Goal: Task Accomplishment & Management: Manage account settings

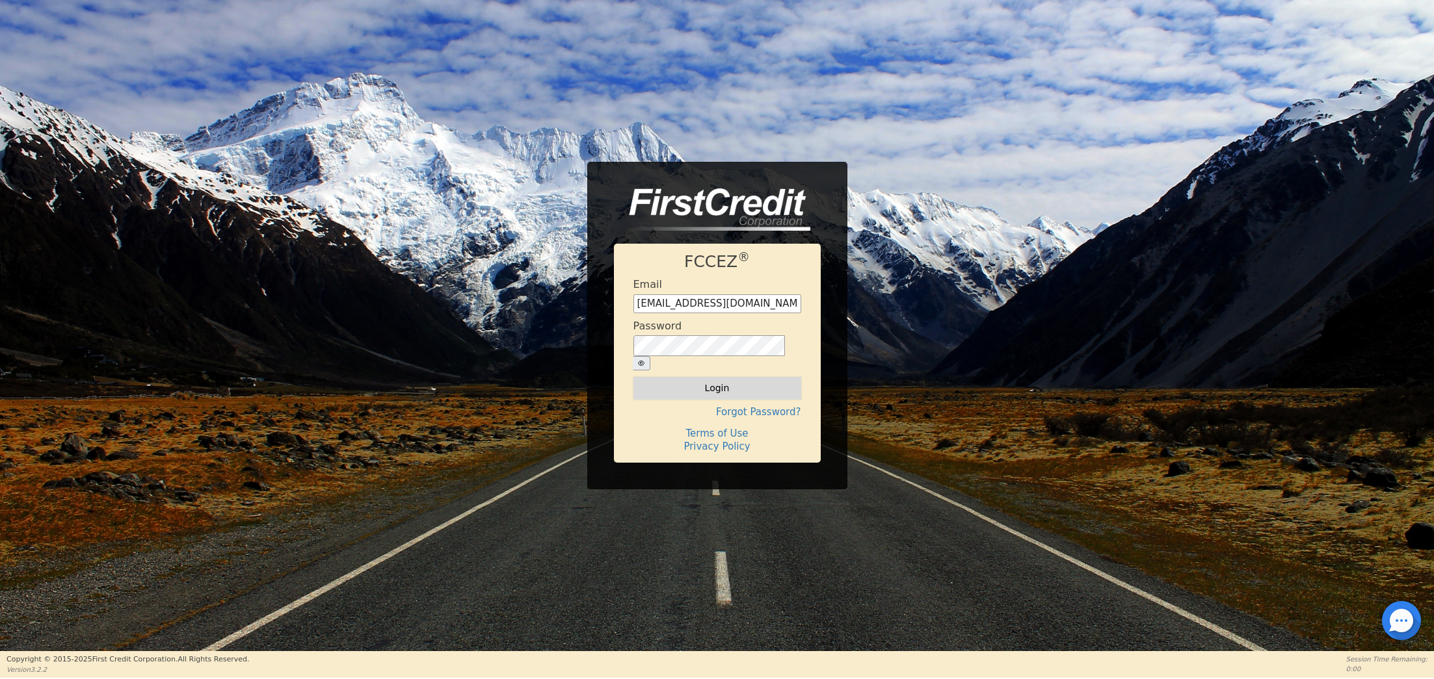
click at [702, 379] on button "Login" at bounding box center [717, 388] width 168 height 22
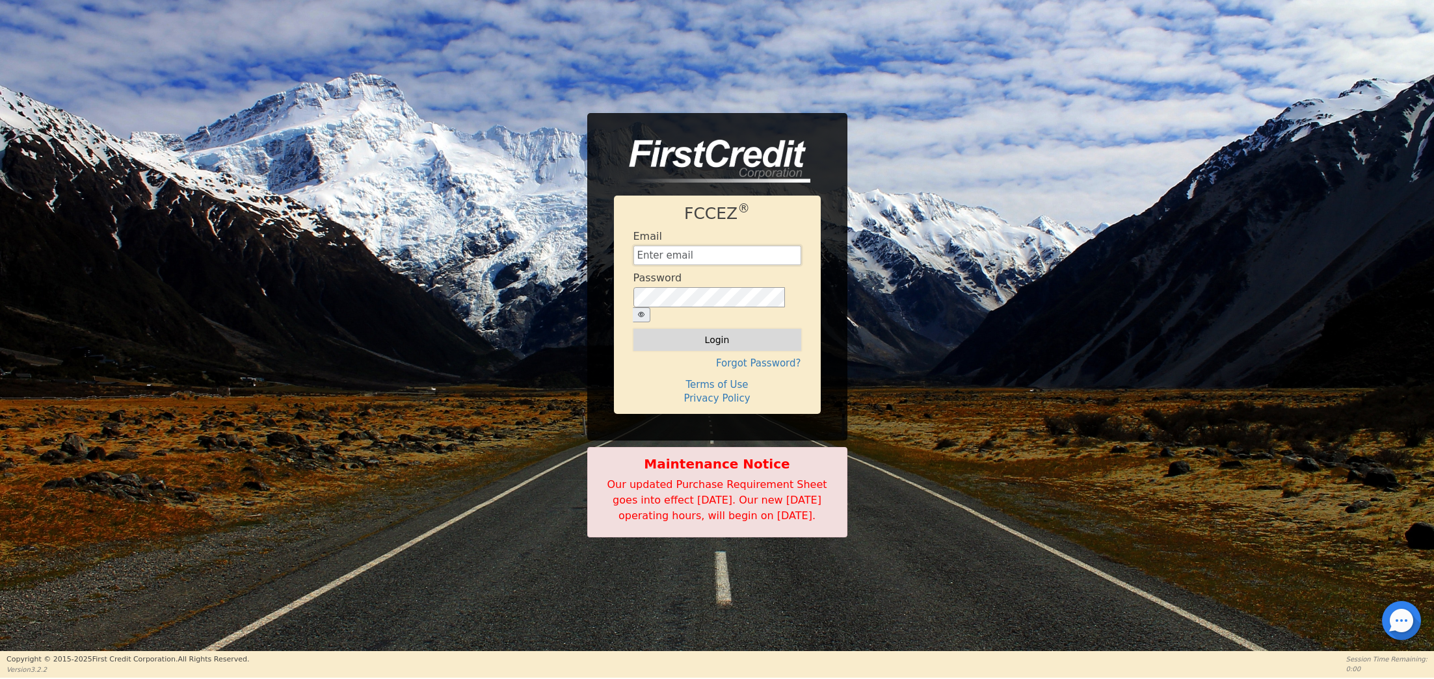
type input "[EMAIL_ADDRESS][DOMAIN_NAME]"
click at [710, 329] on button "Login" at bounding box center [717, 340] width 168 height 22
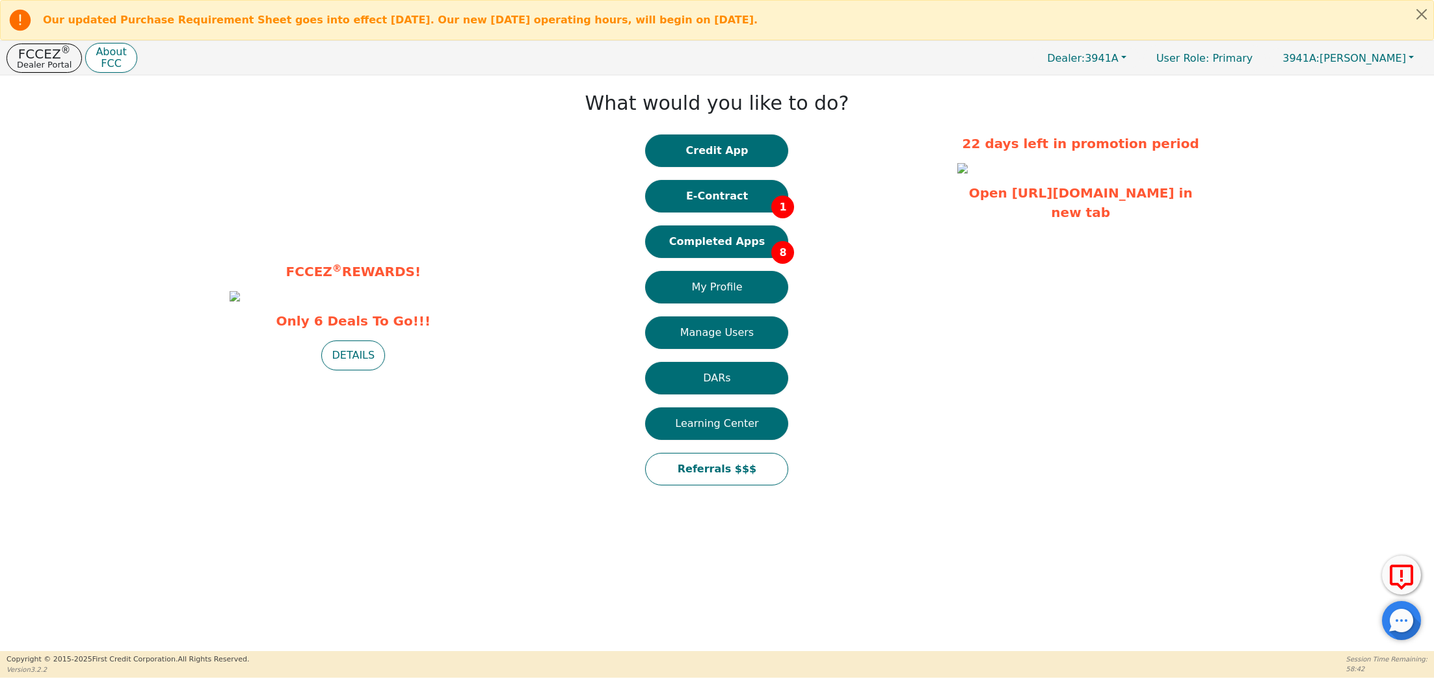
click at [21, 18] on icon at bounding box center [20, 20] width 21 height 21
click at [1423, 10] on button "Close alert" at bounding box center [1421, 14] width 23 height 27
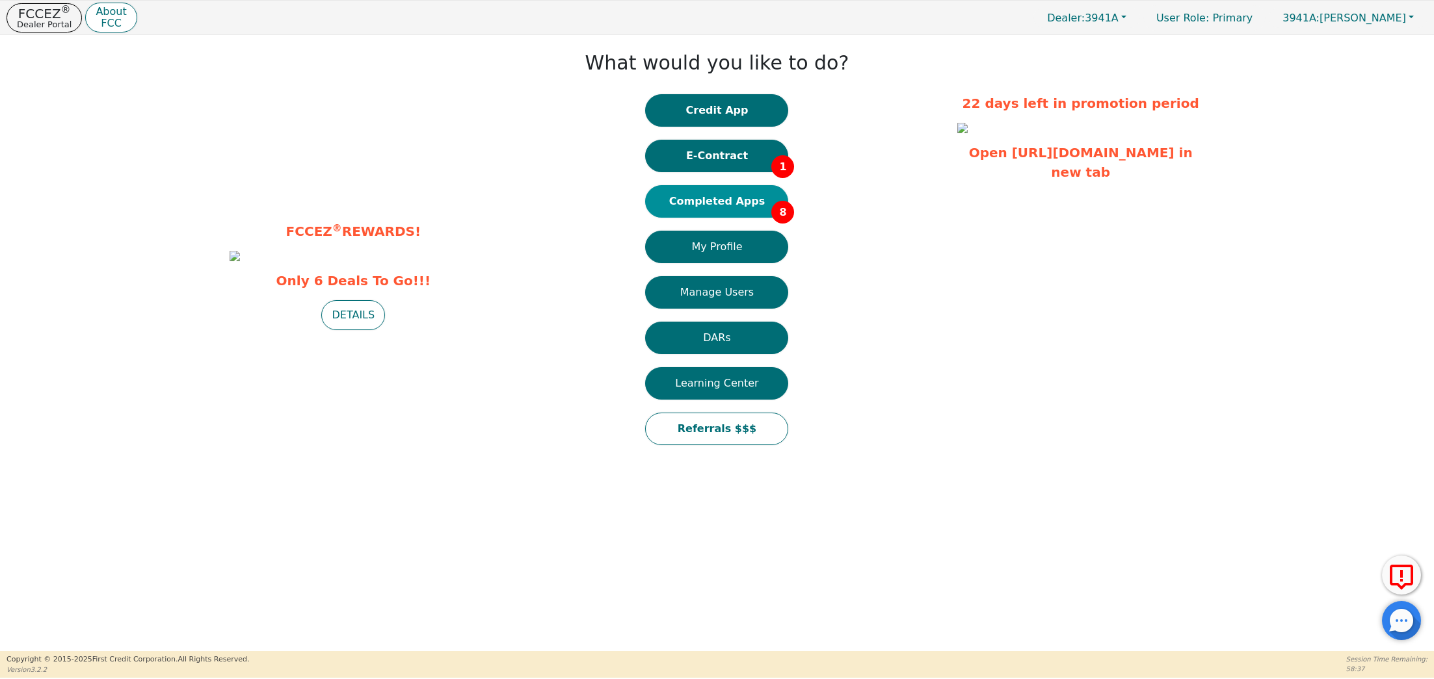
click at [709, 203] on button "Completed Apps 8" at bounding box center [716, 201] width 143 height 33
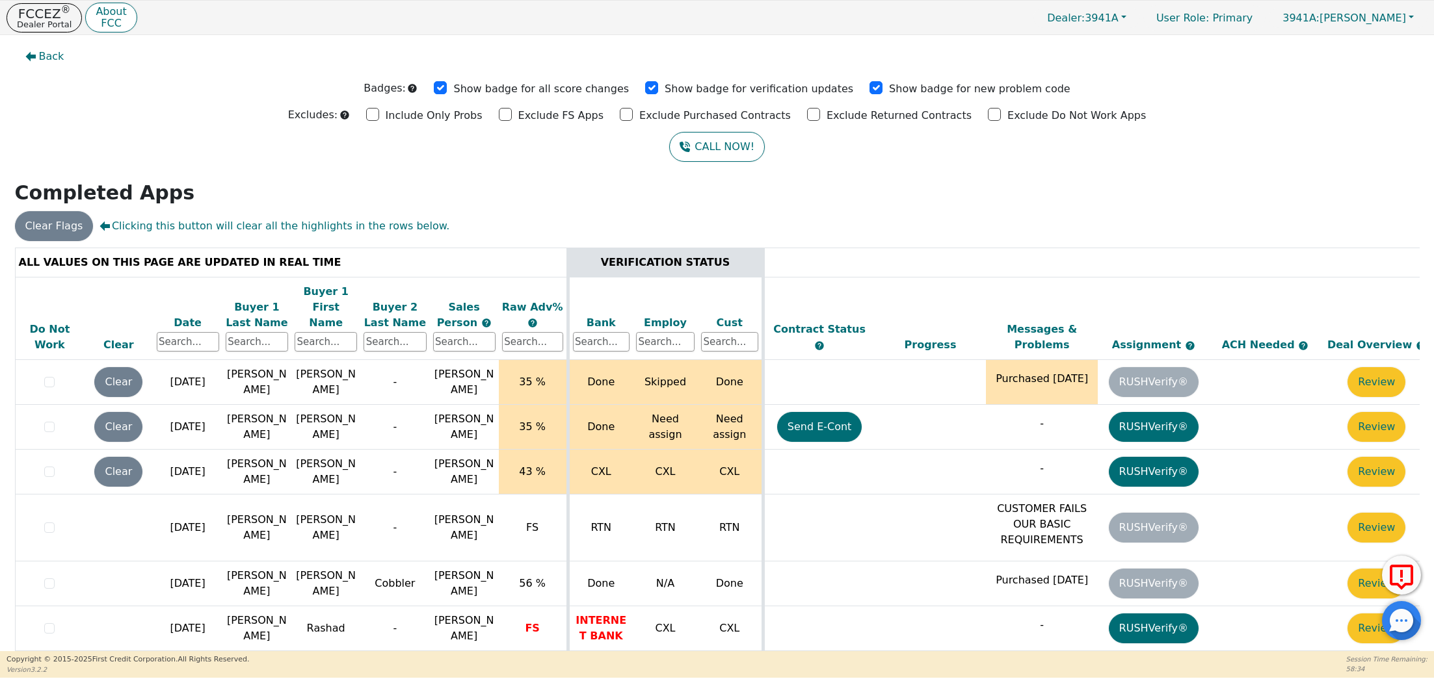
click at [185, 315] on div "Date" at bounding box center [188, 323] width 62 height 16
